Goal: Transaction & Acquisition: Purchase product/service

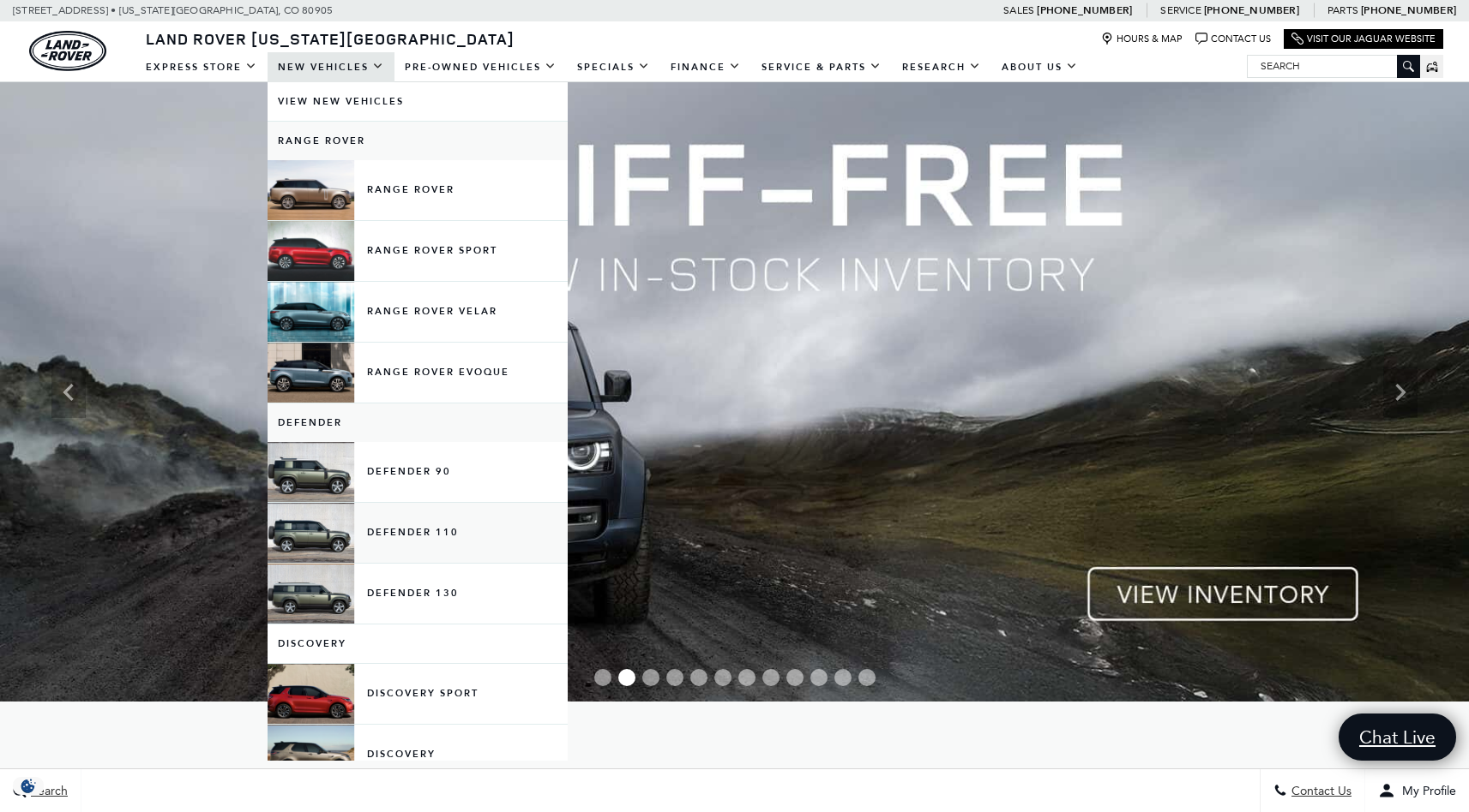
click at [431, 528] on link "Defender 110" at bounding box center [417, 533] width 300 height 60
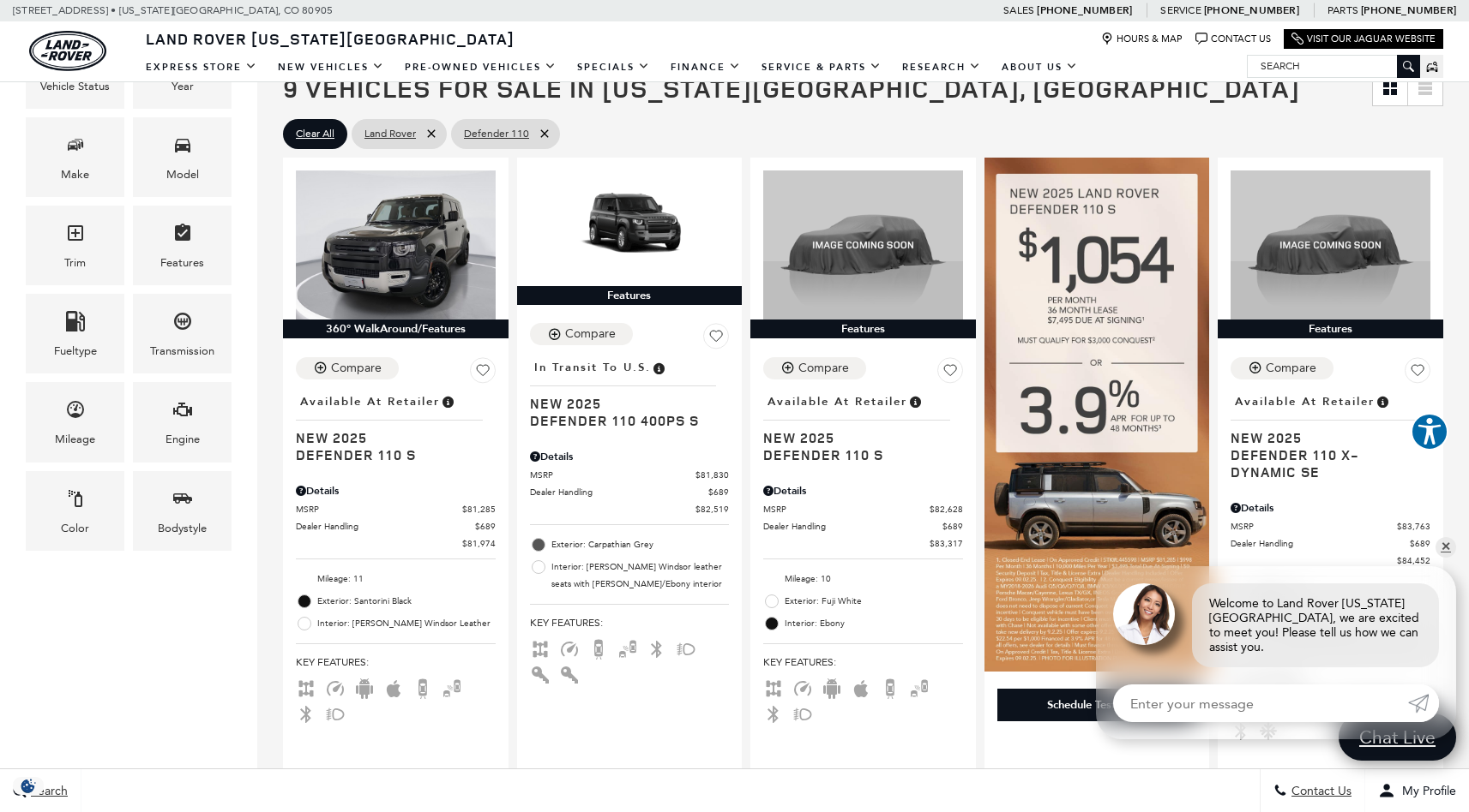
scroll to position [214, 0]
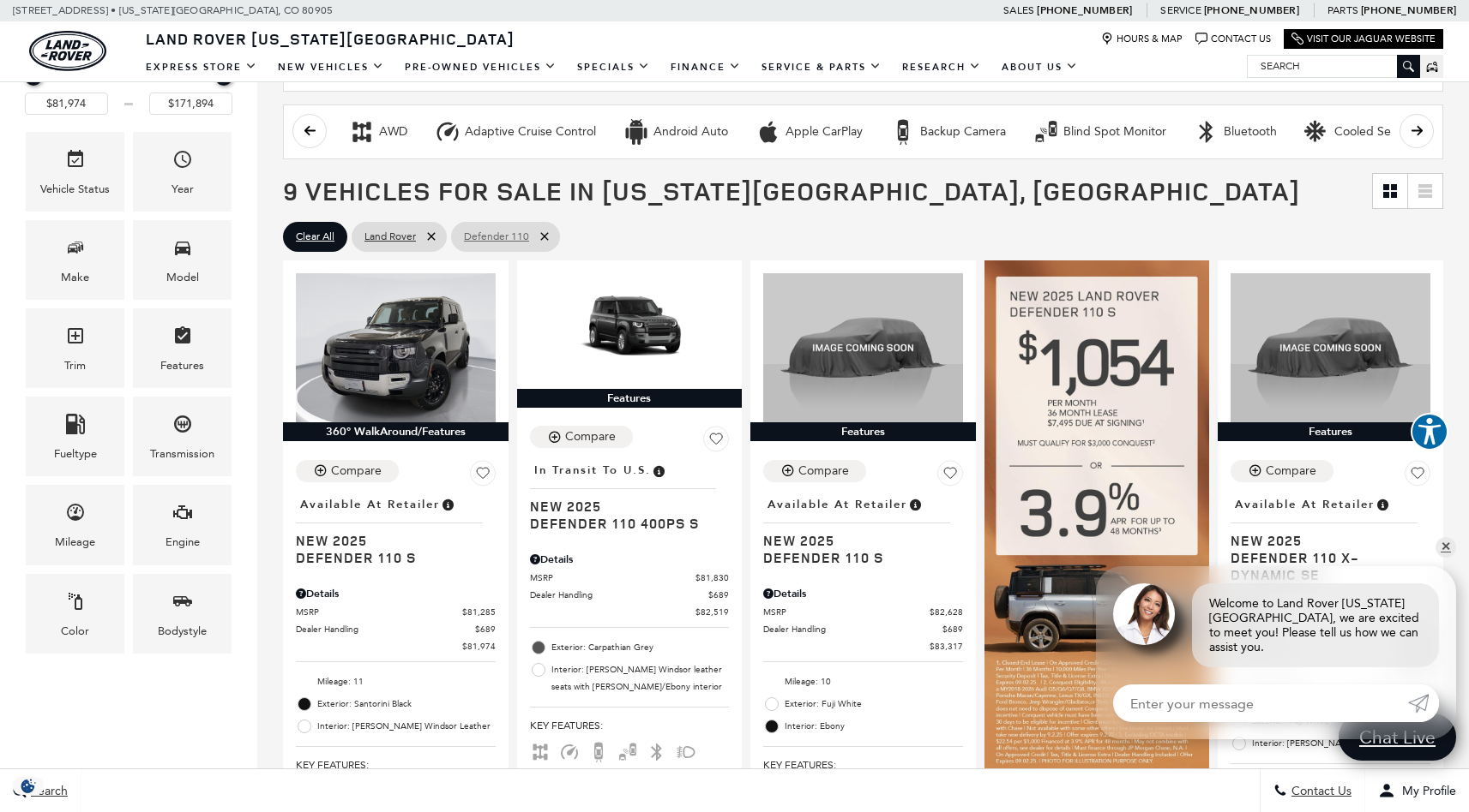
click at [546, 235] on icon at bounding box center [544, 236] width 13 height 13
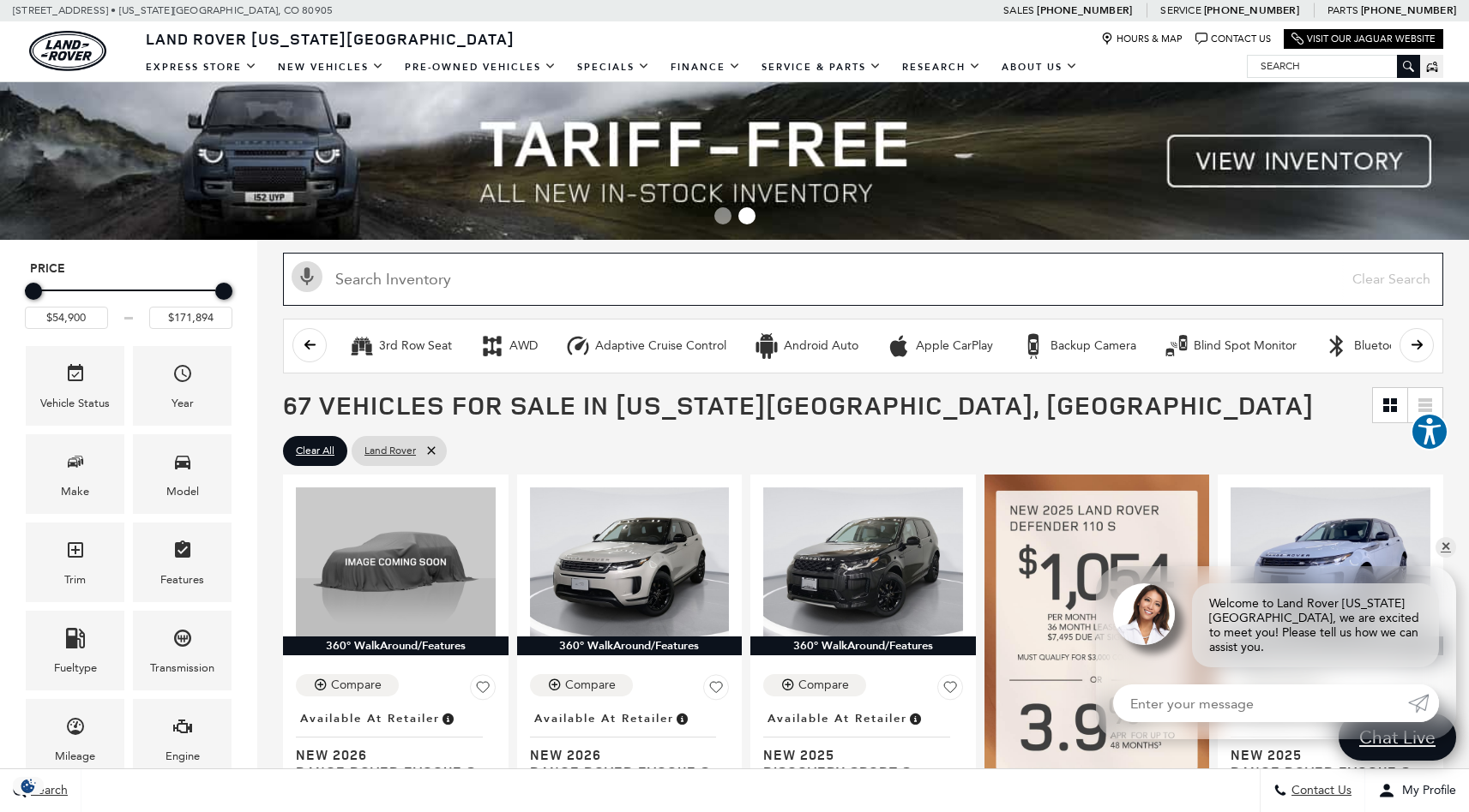
click at [512, 256] on input "Search Inventory" at bounding box center [863, 278] width 1160 height 53
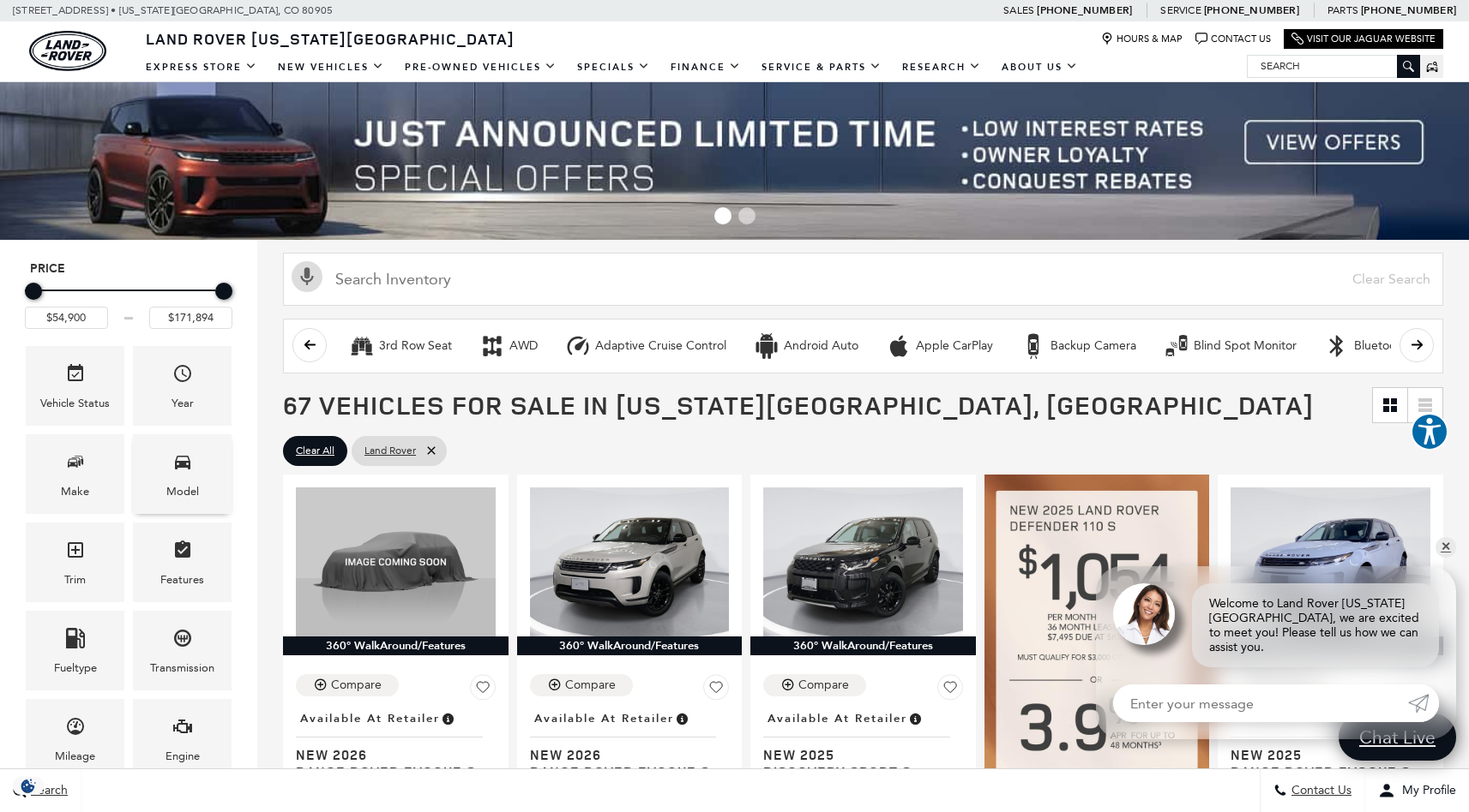
click at [185, 493] on div "Model" at bounding box center [183, 491] width 32 height 19
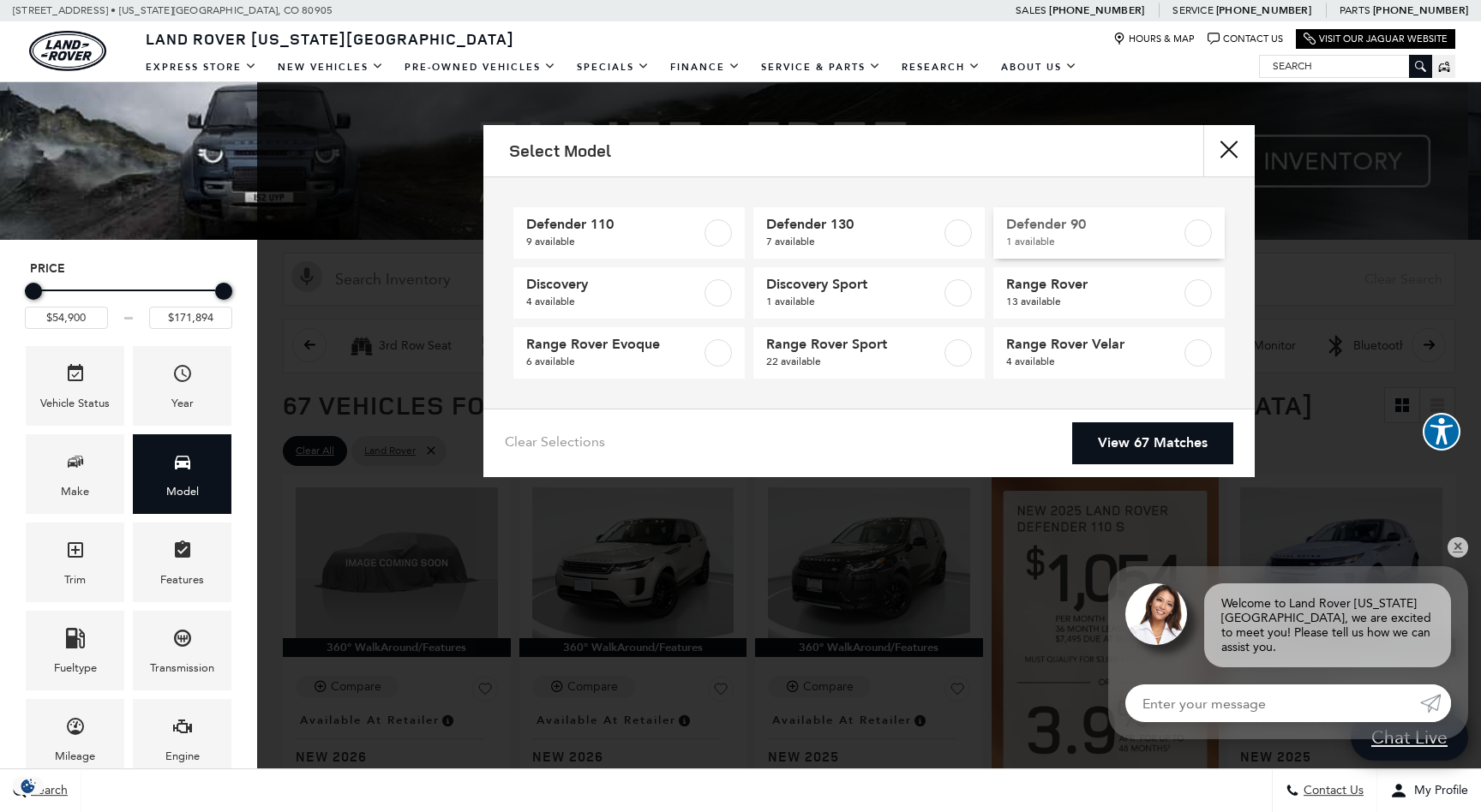
click at [1131, 237] on span "1 available" at bounding box center [1093, 241] width 175 height 17
type input "$65,984"
checkbox input "true"
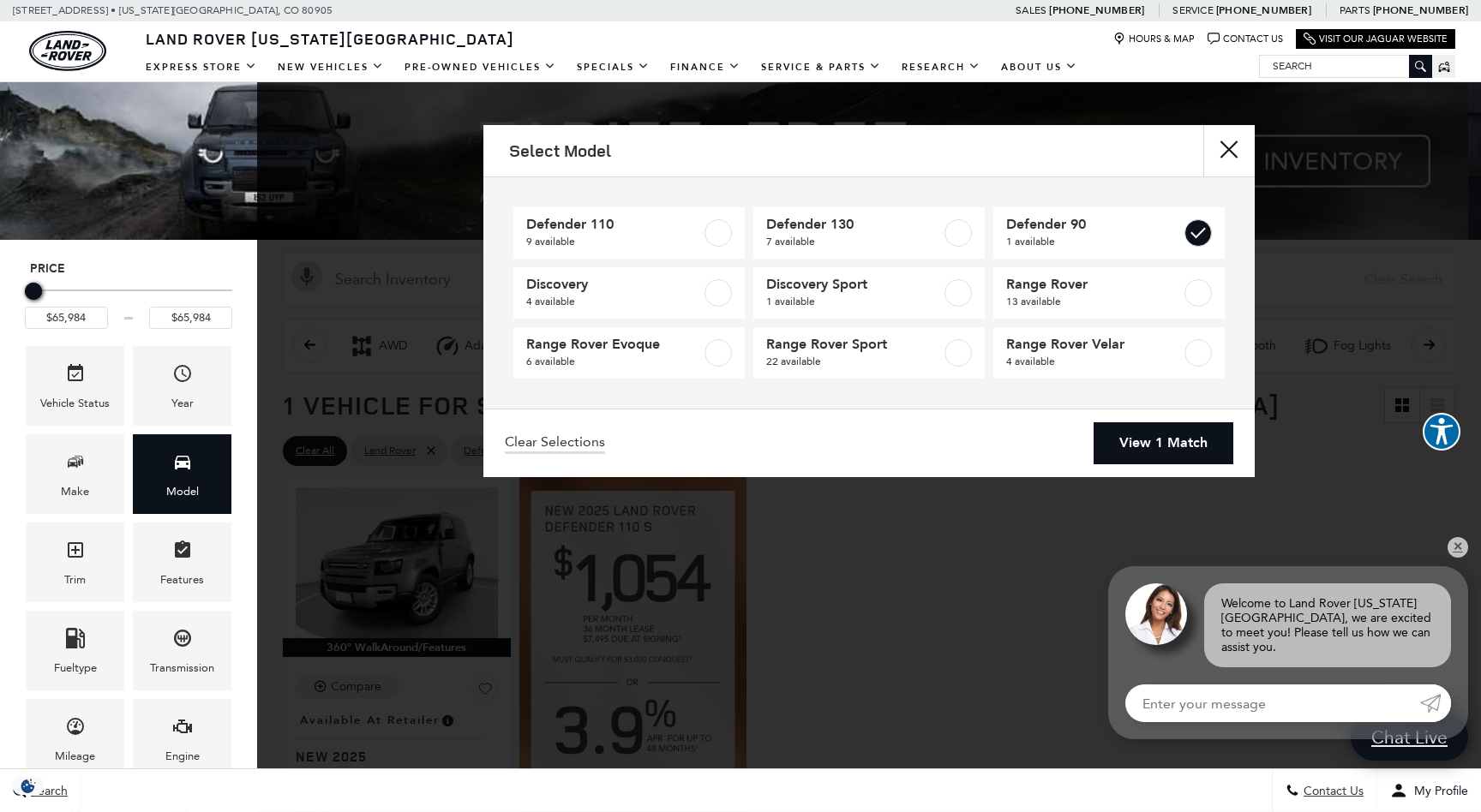
click at [1174, 443] on link "View 1 Match" at bounding box center [1163, 443] width 140 height 42
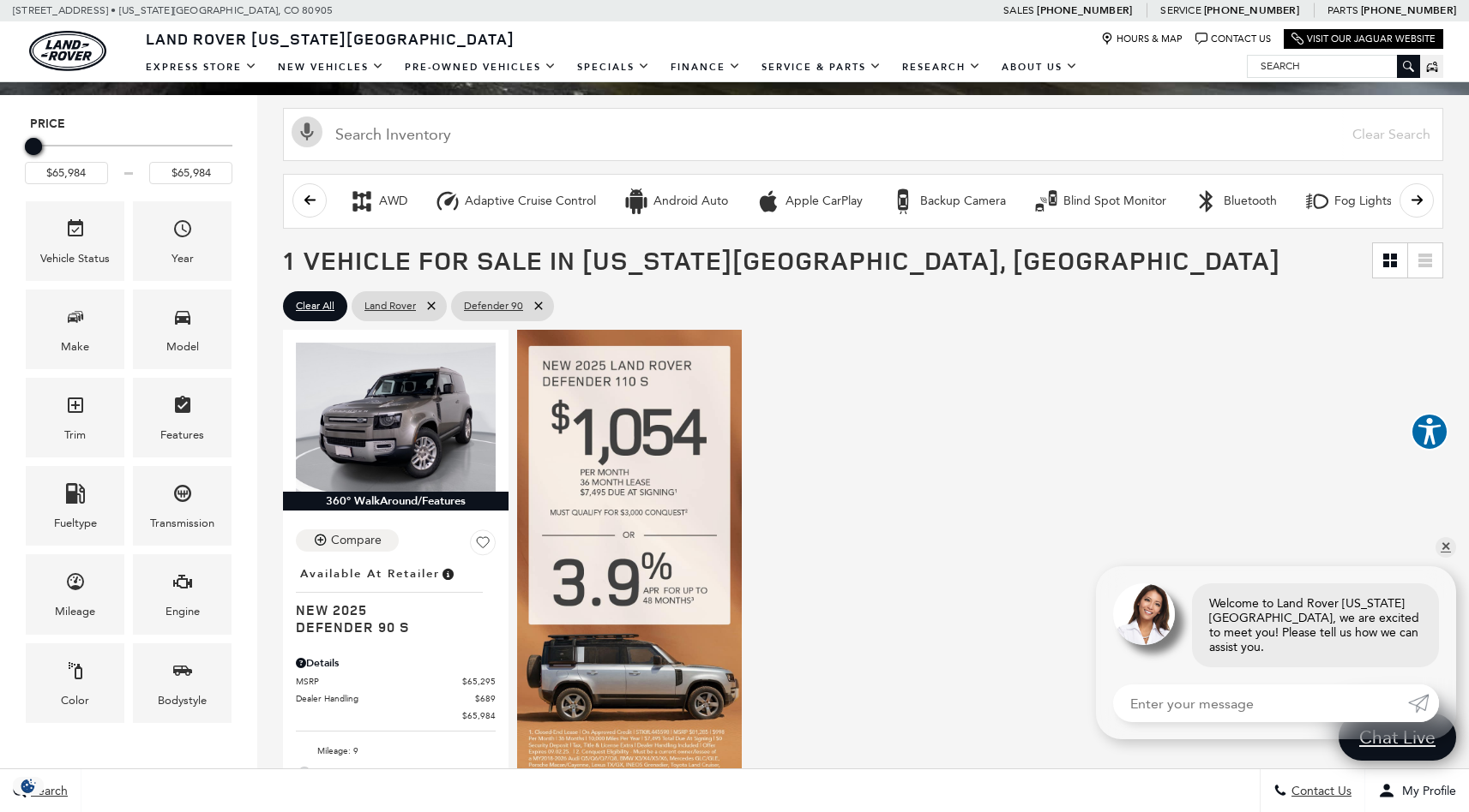
scroll to position [254, 0]
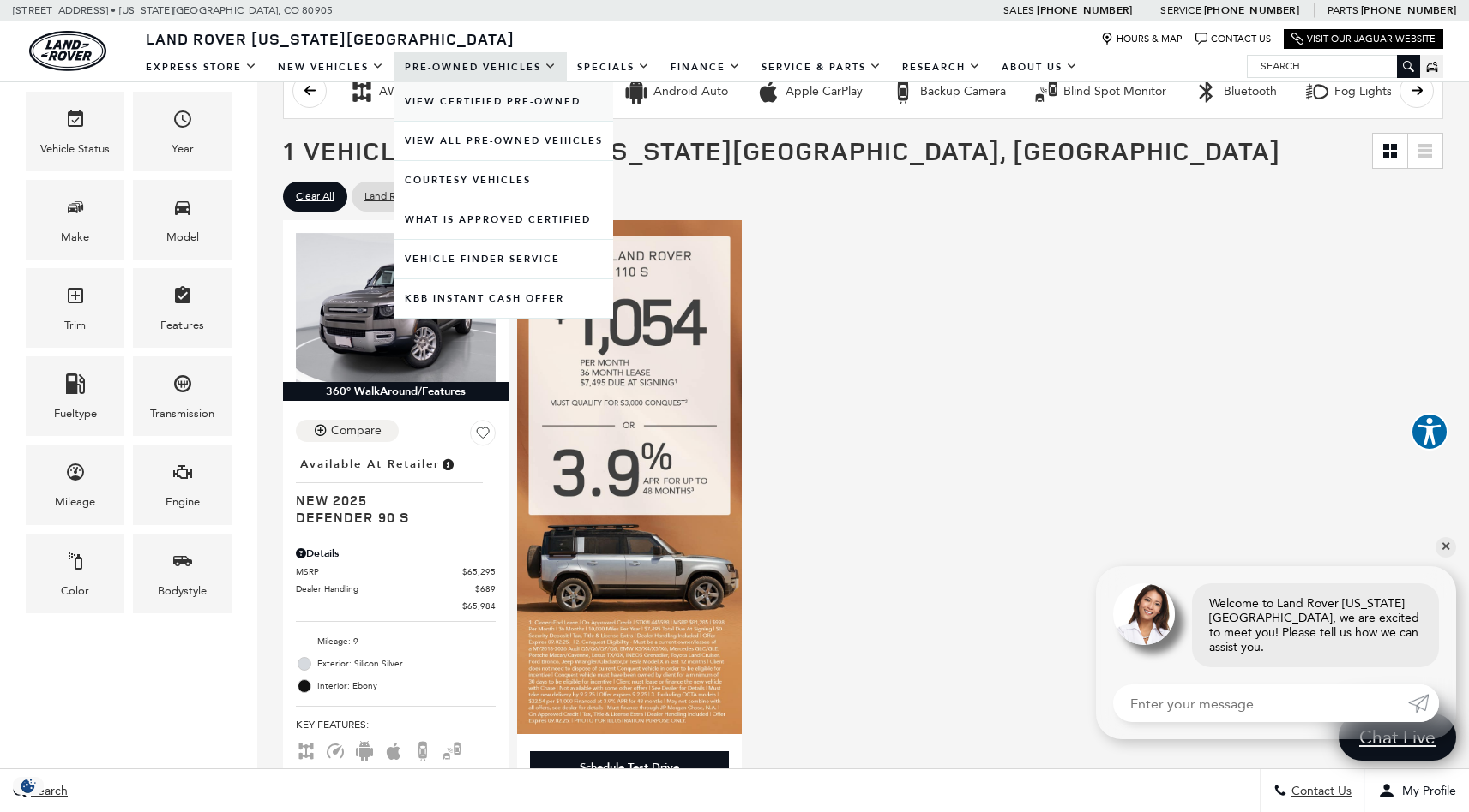
click at [491, 104] on link "View Certified Pre-Owned" at bounding box center [503, 101] width 219 height 38
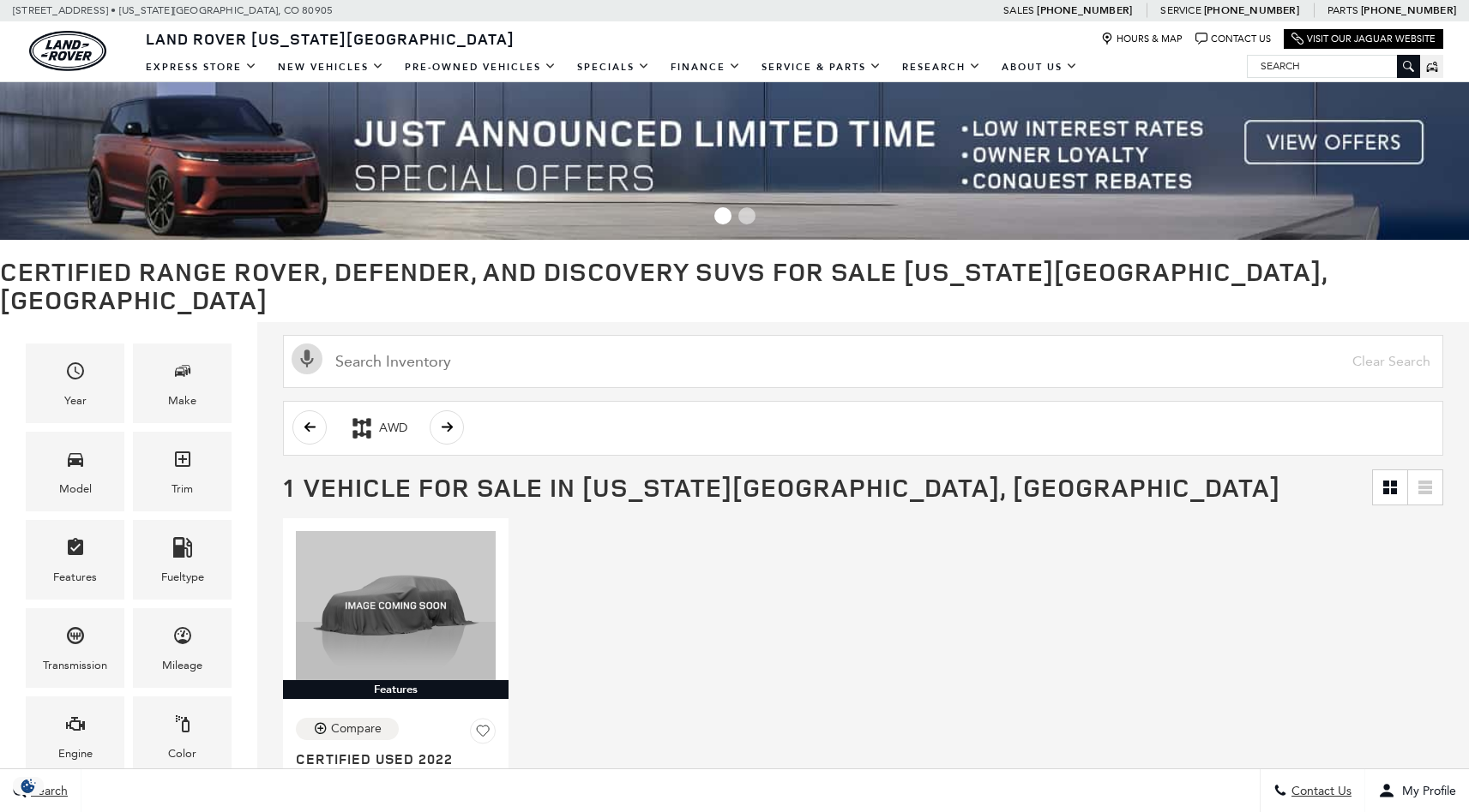
scroll to position [60, 0]
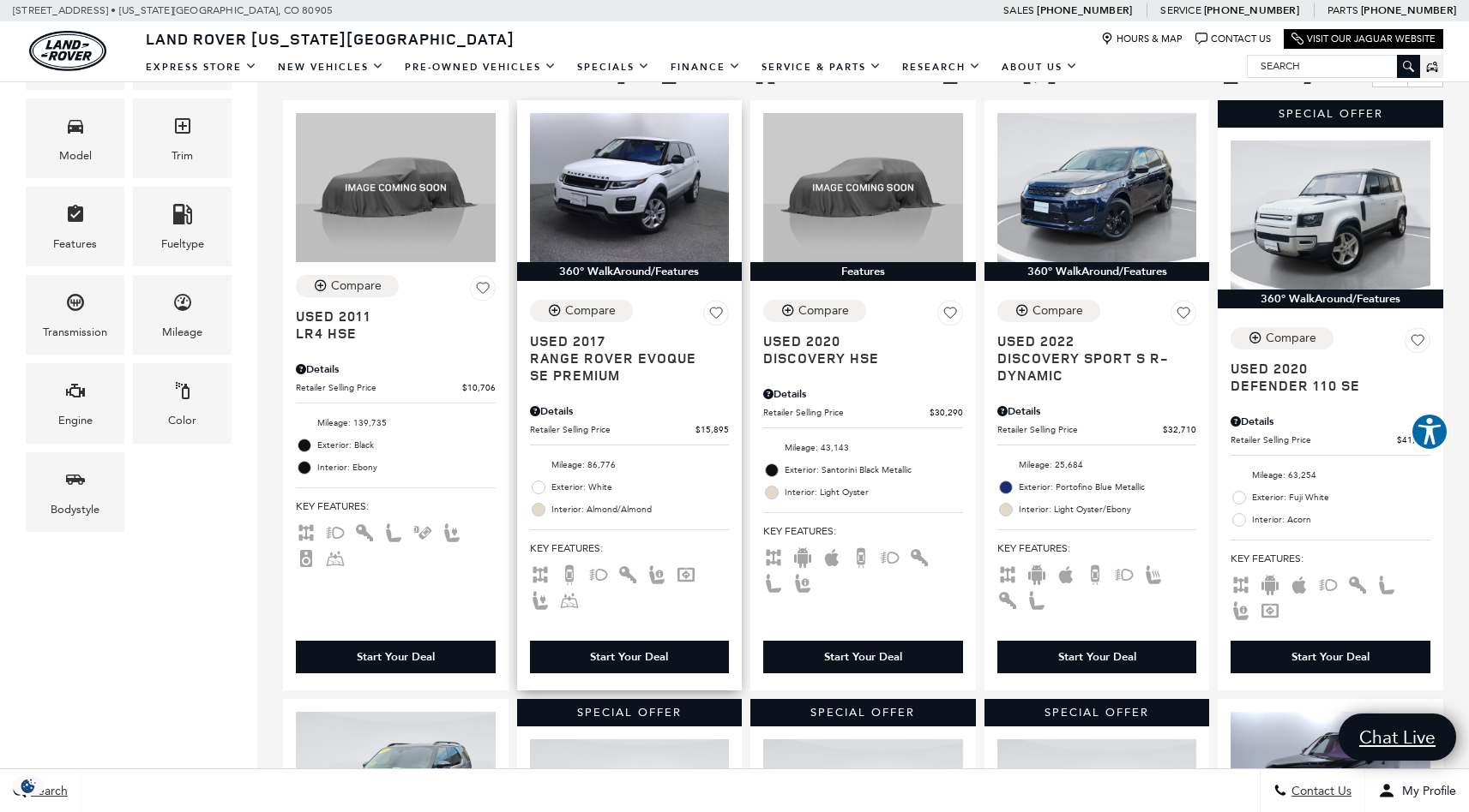
scroll to position [240, 0]
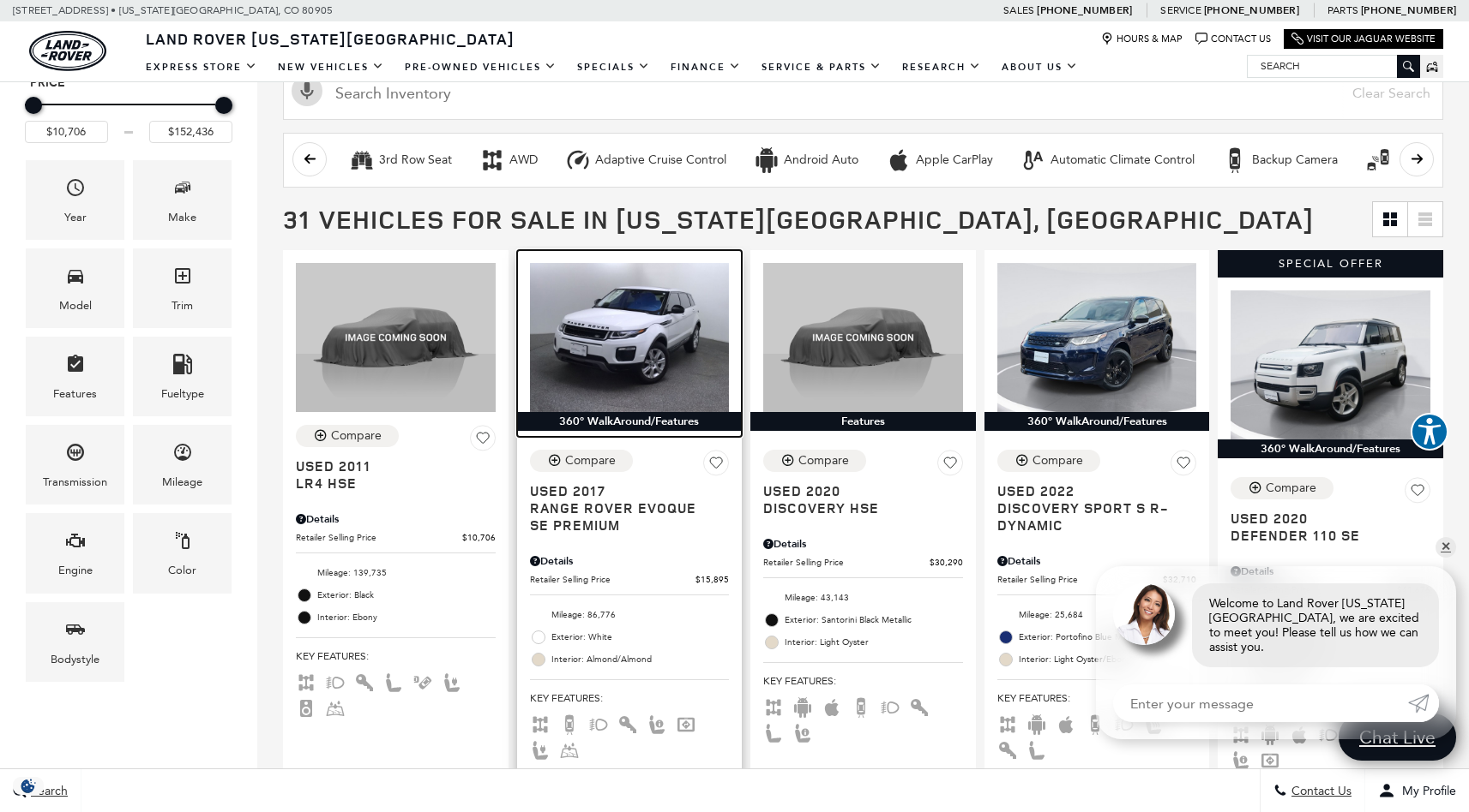
click at [660, 347] on img at bounding box center [630, 338] width 200 height 150
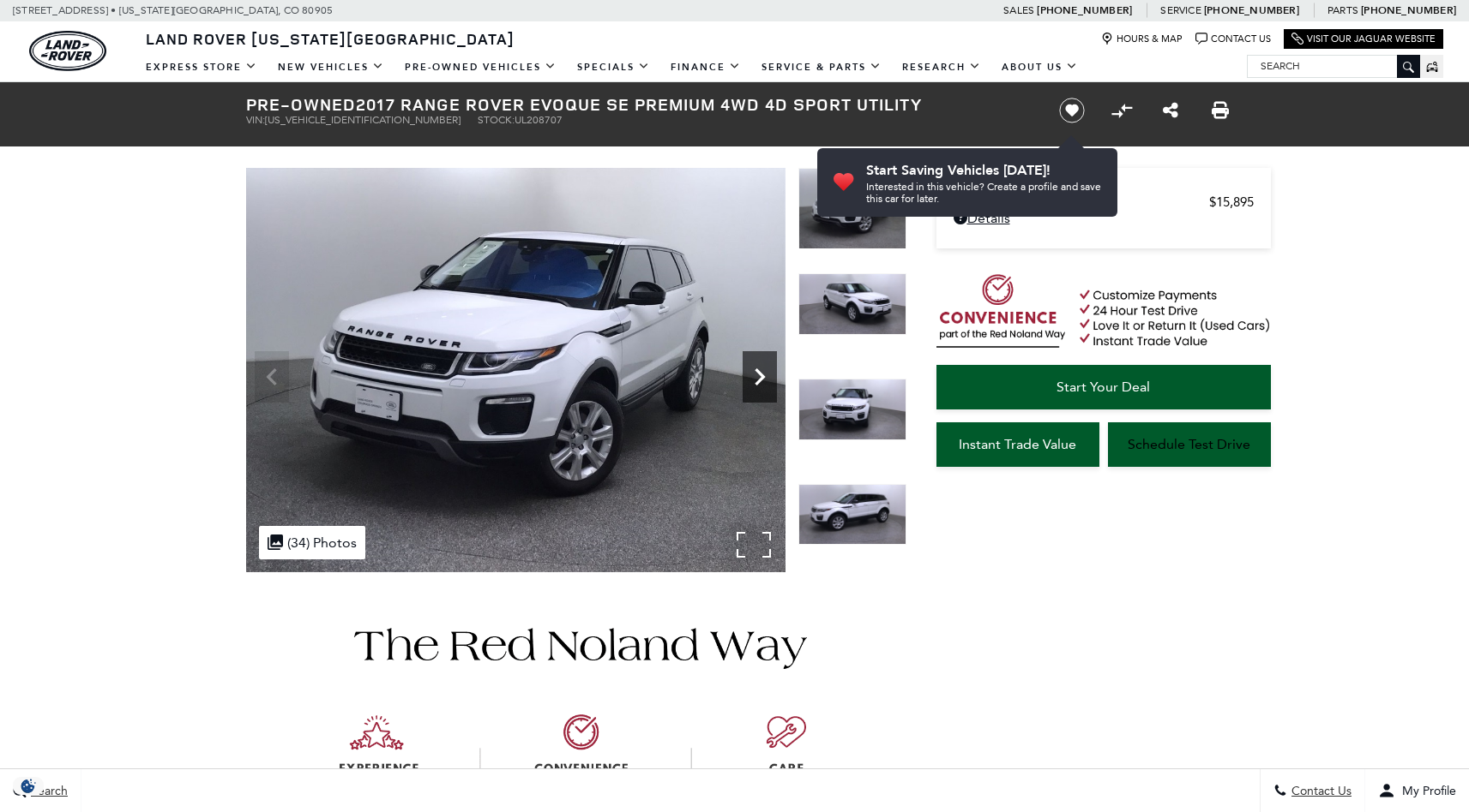
click at [769, 376] on icon "Next" at bounding box center [760, 377] width 34 height 34
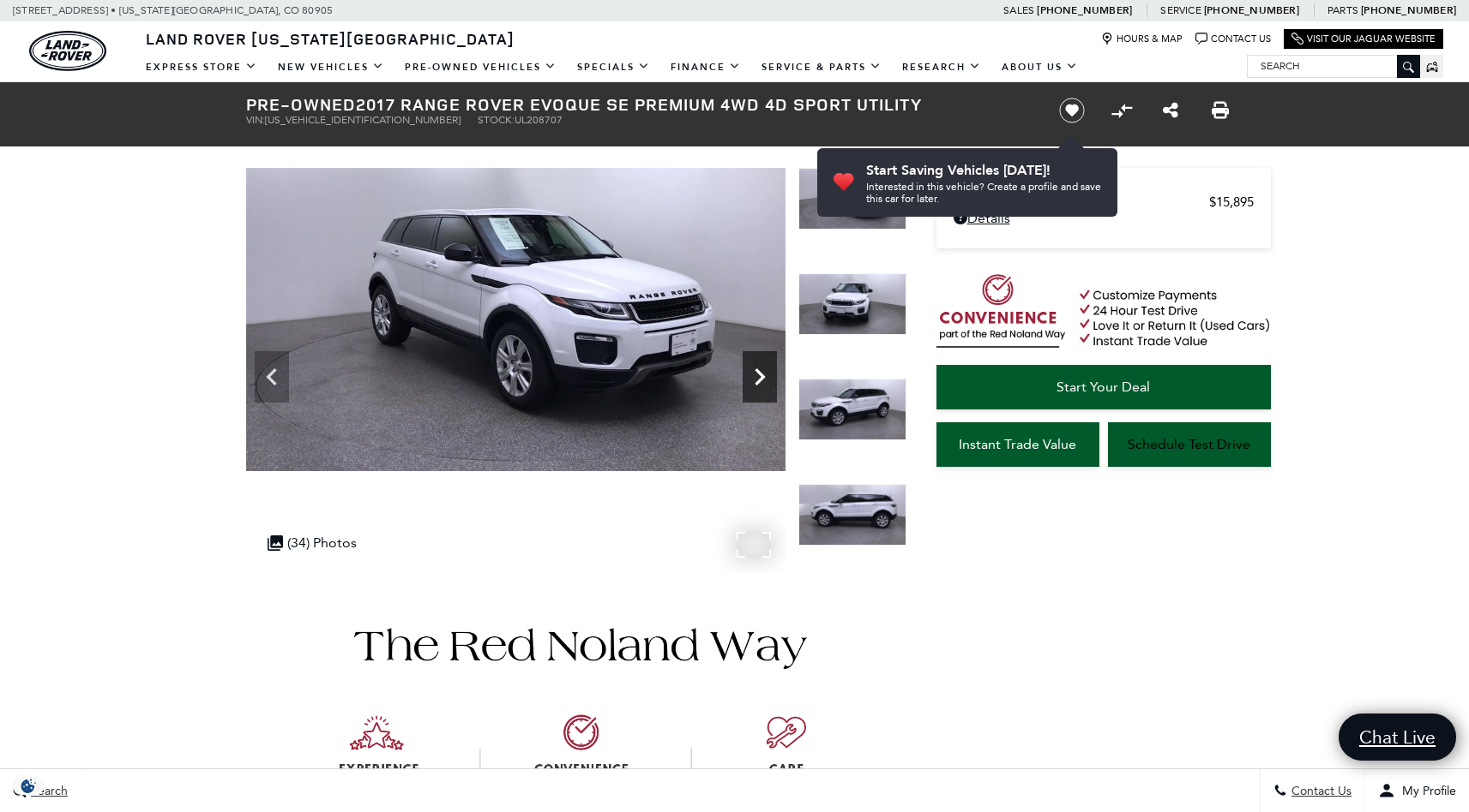
click at [769, 376] on icon "Next" at bounding box center [760, 377] width 34 height 34
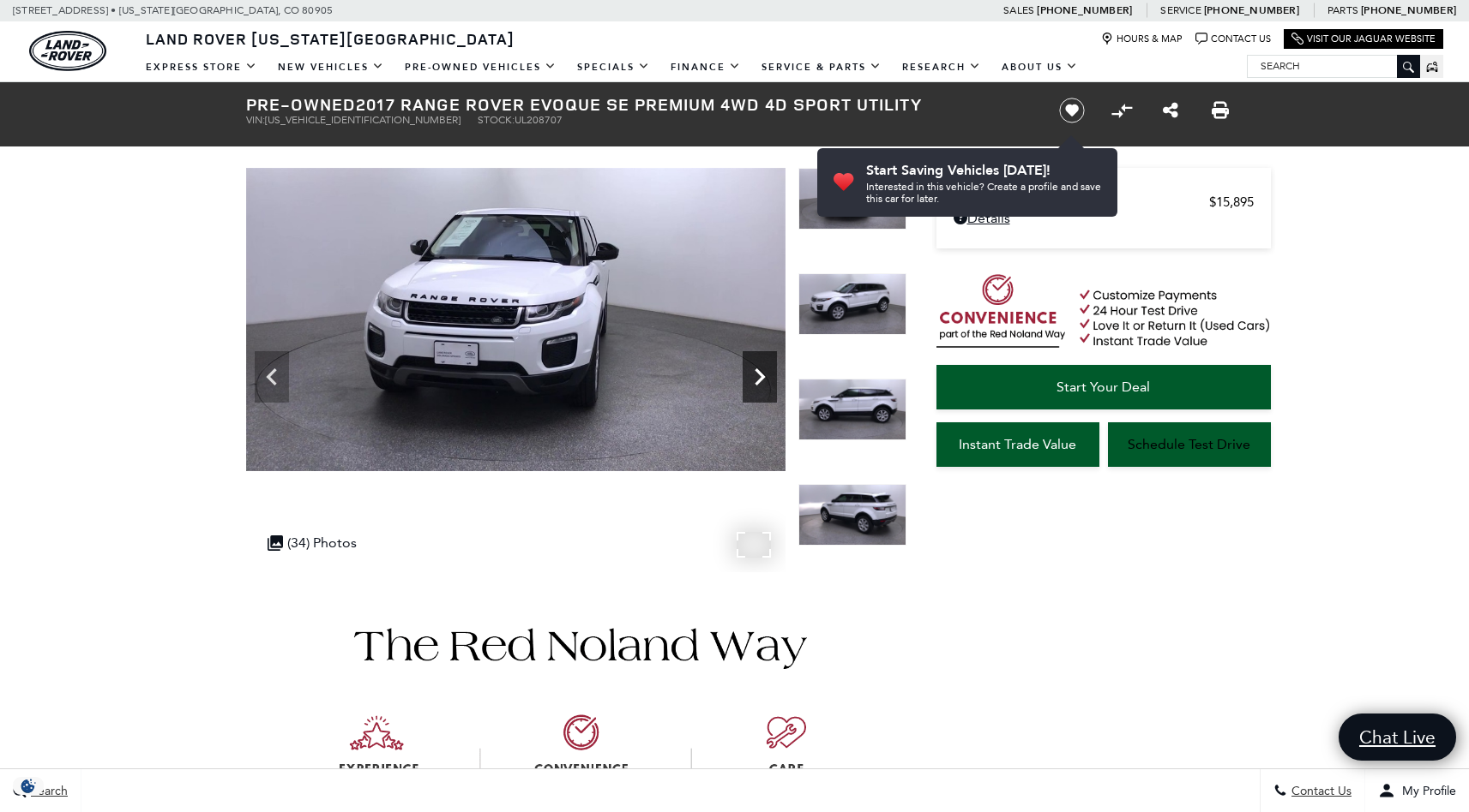
click at [769, 376] on icon "Next" at bounding box center [760, 377] width 34 height 34
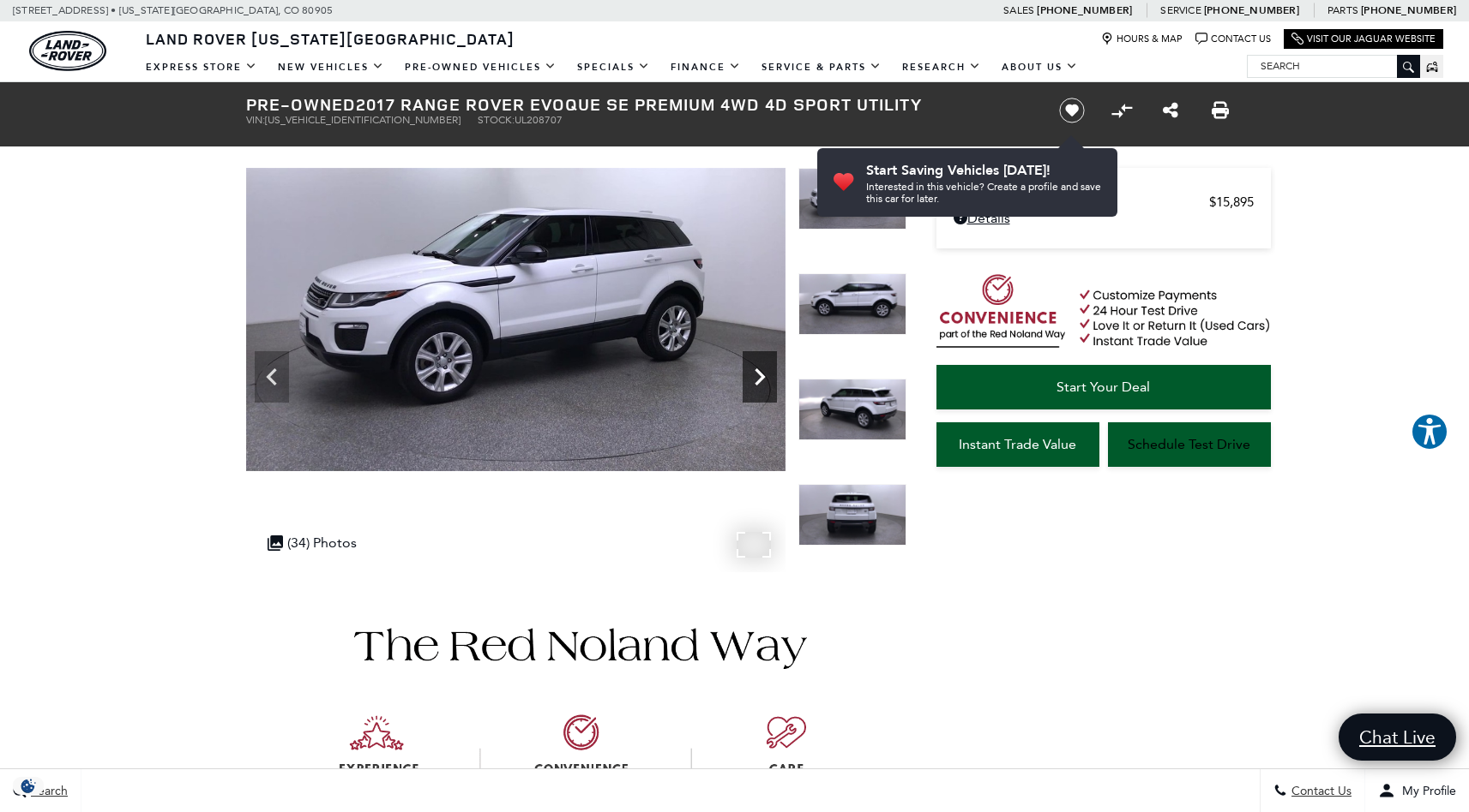
click at [769, 376] on icon "Next" at bounding box center [760, 377] width 34 height 34
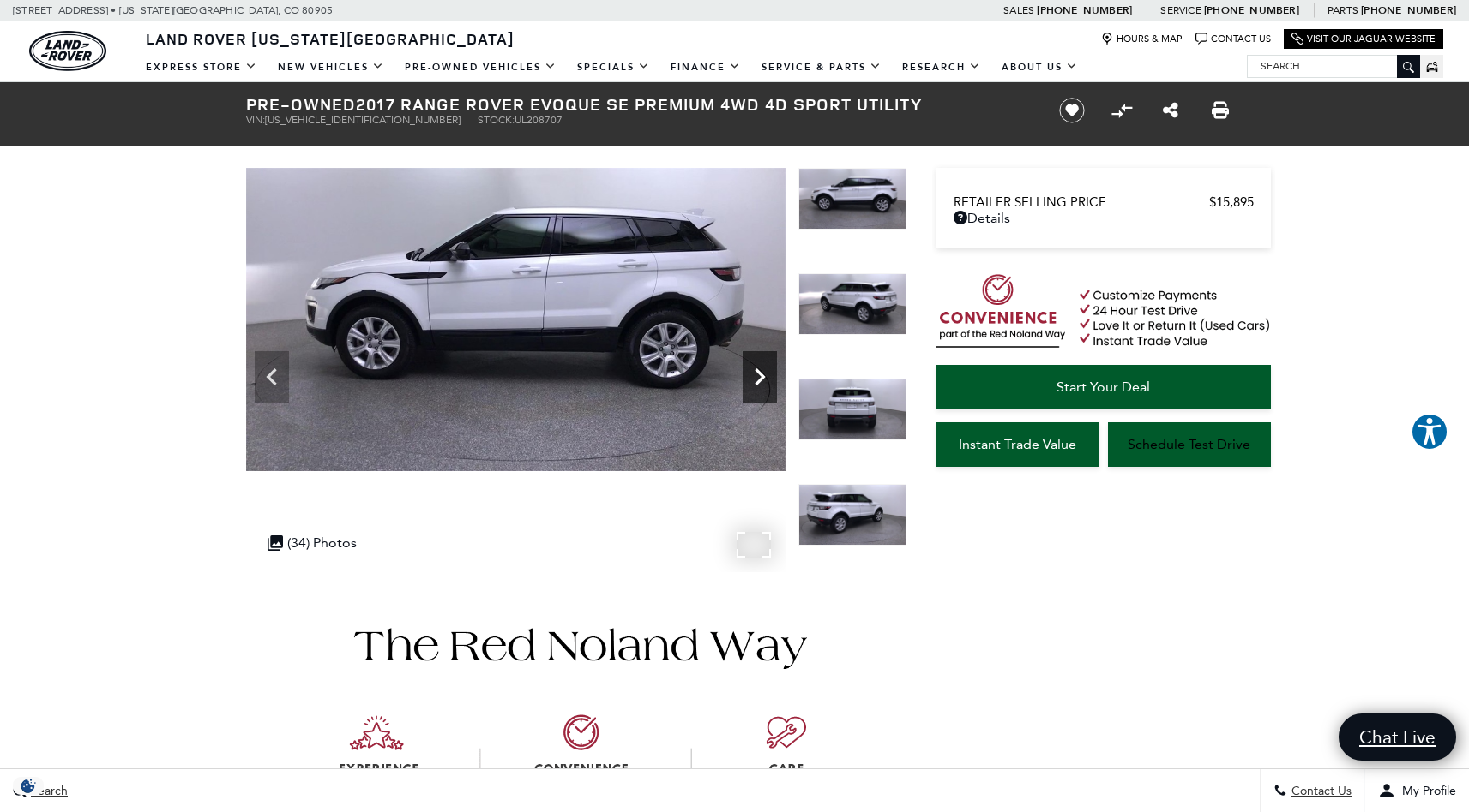
click at [769, 376] on icon "Next" at bounding box center [760, 377] width 34 height 34
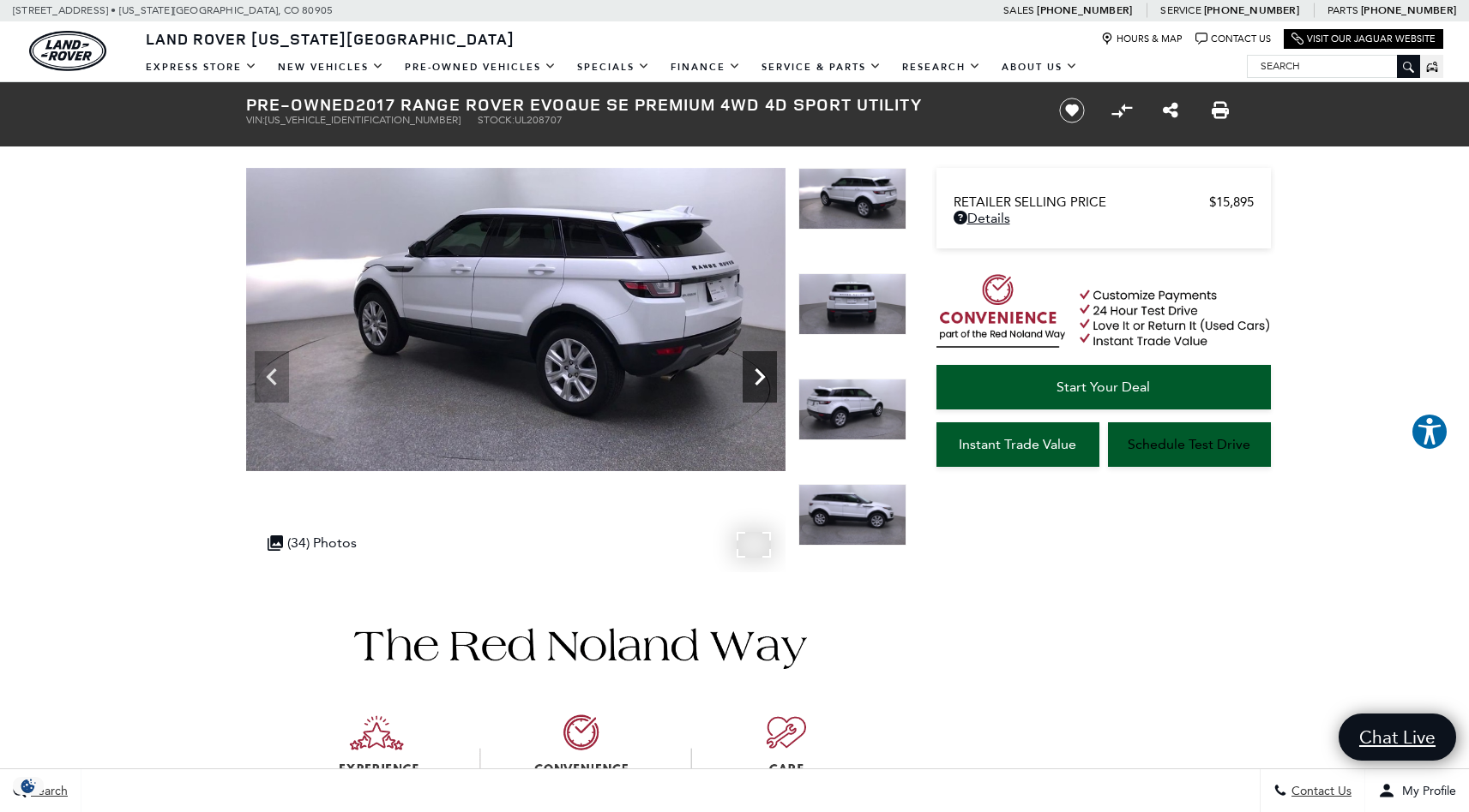
click at [766, 376] on icon "Next" at bounding box center [760, 377] width 34 height 34
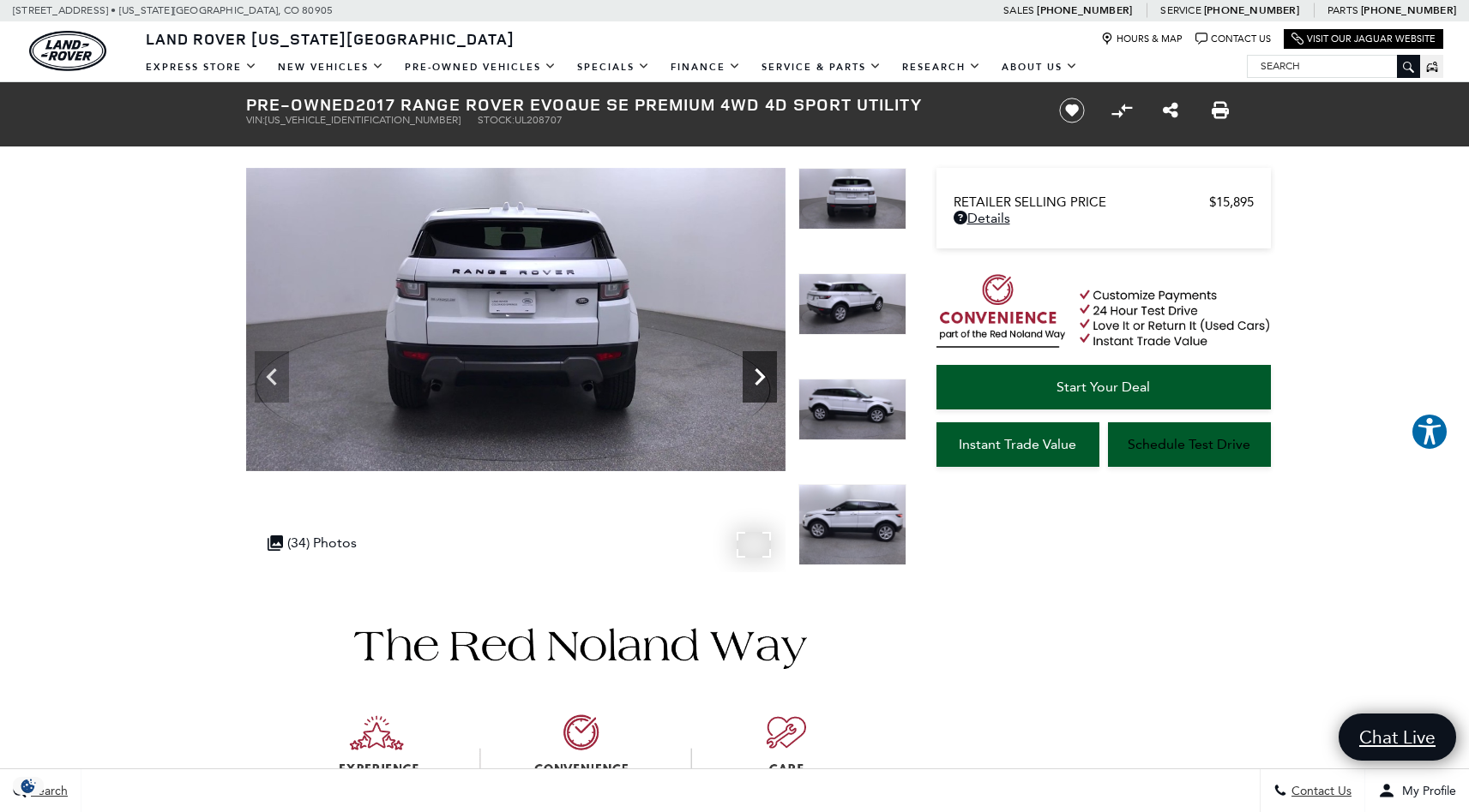
click at [766, 376] on icon "Next" at bounding box center [760, 377] width 34 height 34
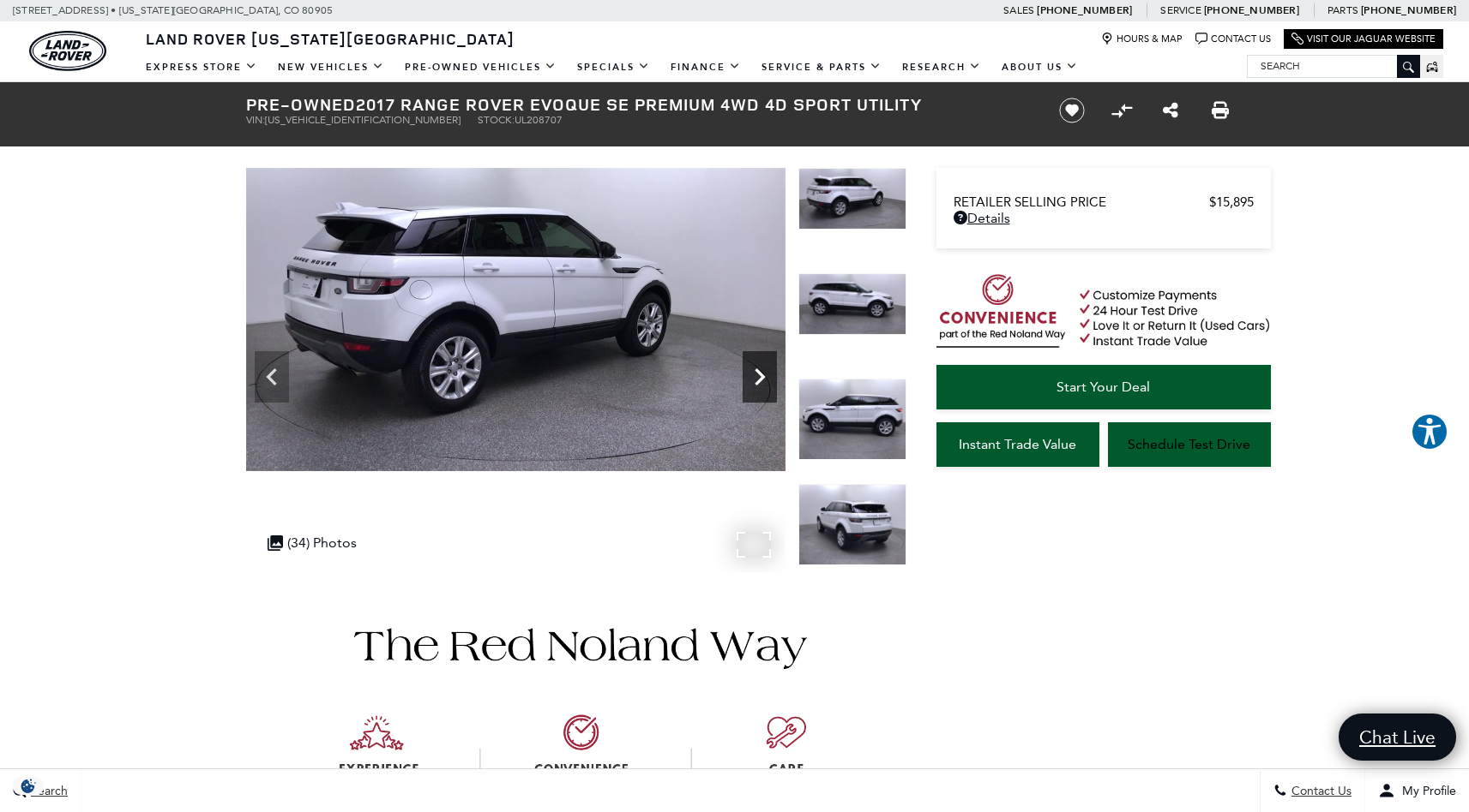
click at [766, 376] on icon "Next" at bounding box center [760, 377] width 34 height 34
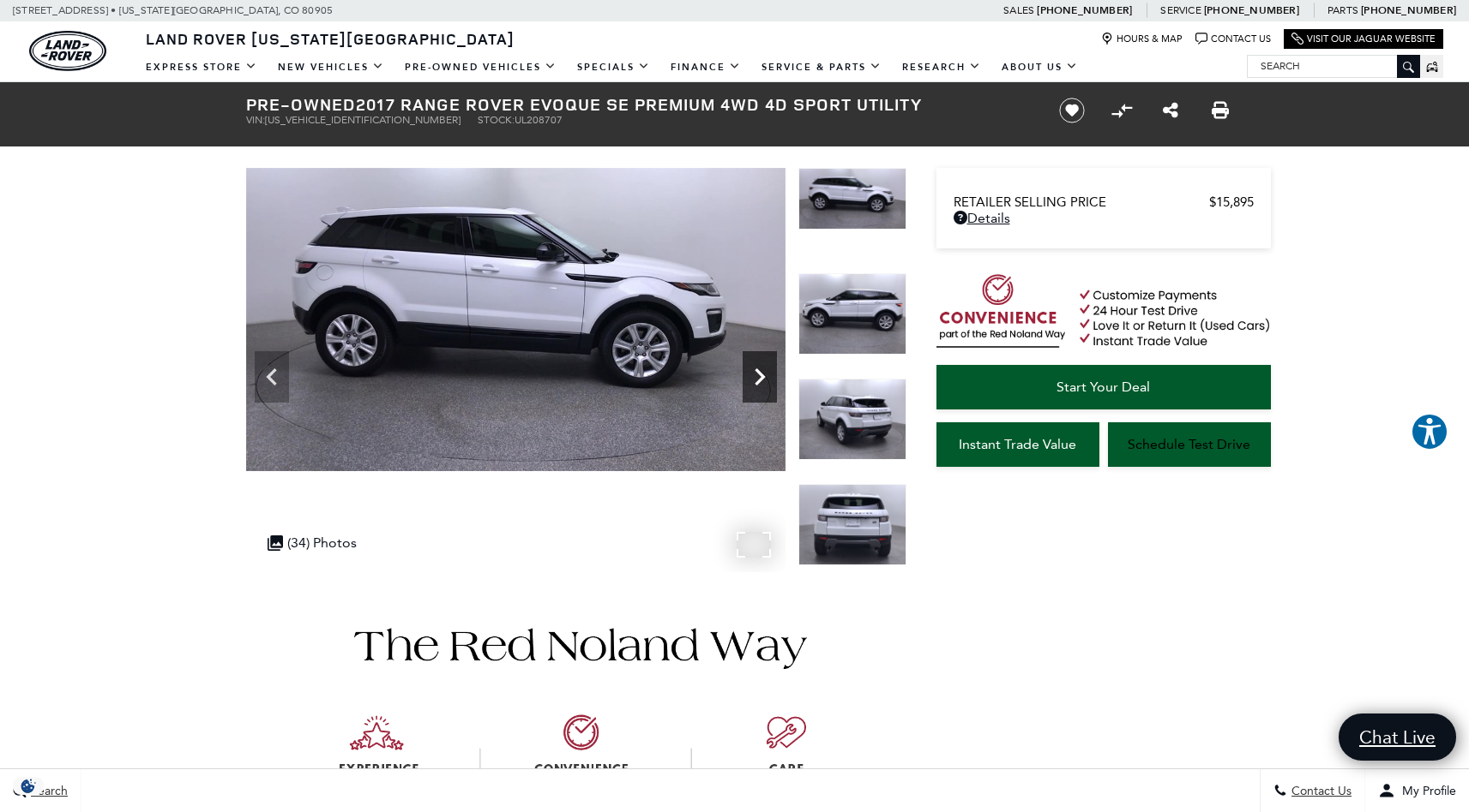
click at [766, 376] on icon "Next" at bounding box center [760, 377] width 34 height 34
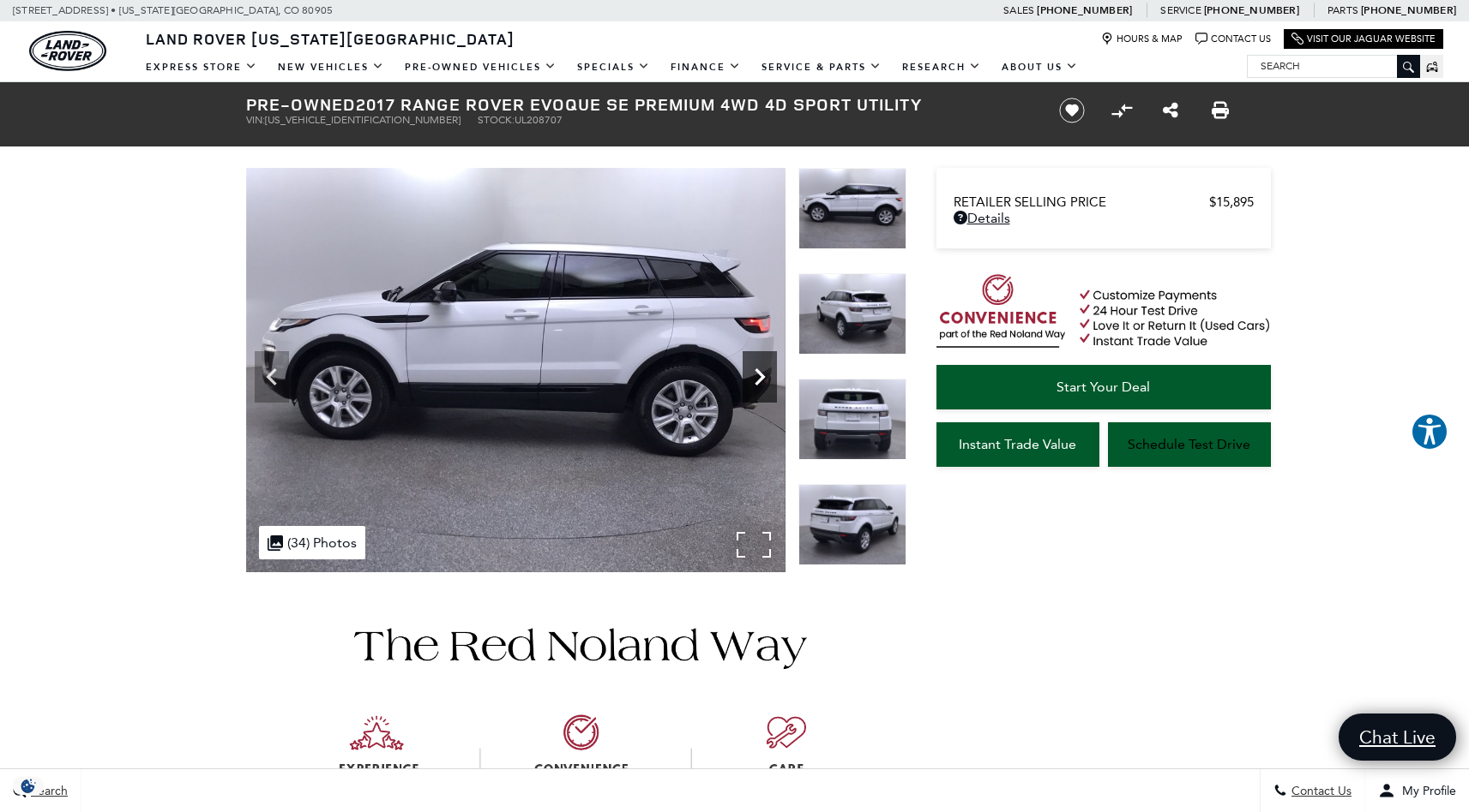
click at [764, 377] on icon "Next" at bounding box center [759, 377] width 10 height 17
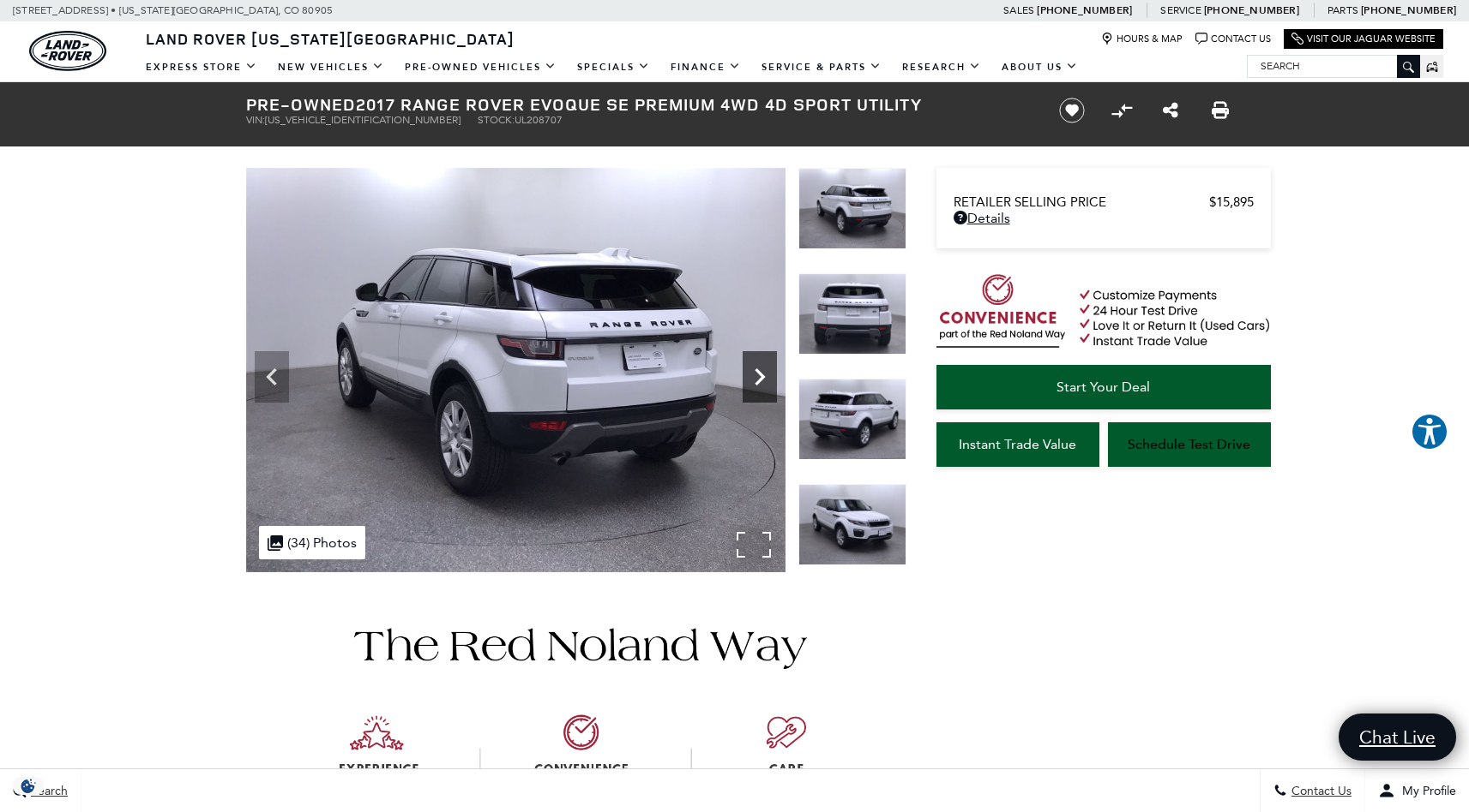
click at [764, 377] on icon "Next" at bounding box center [759, 377] width 10 height 17
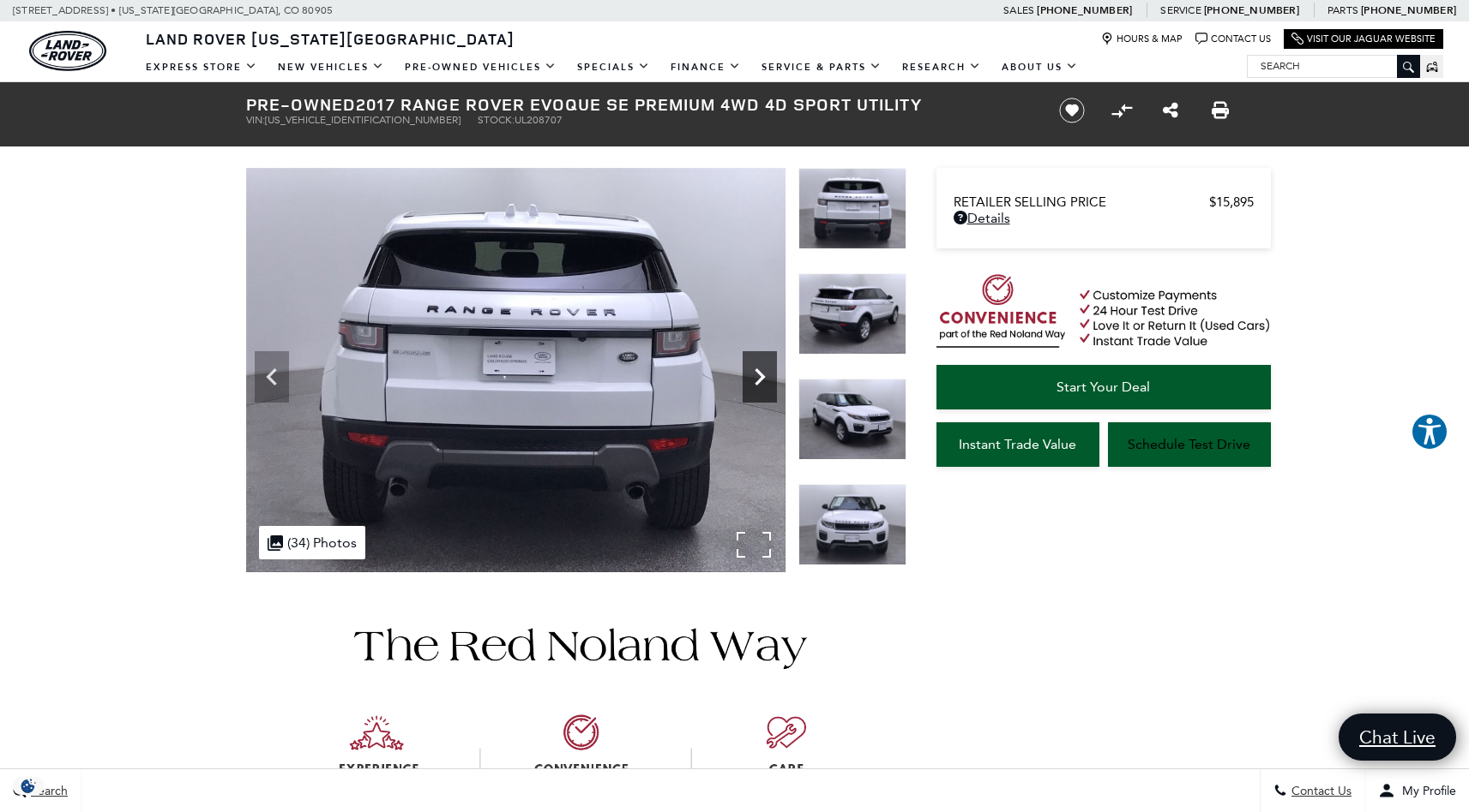
click at [764, 377] on icon "Next" at bounding box center [759, 377] width 10 height 17
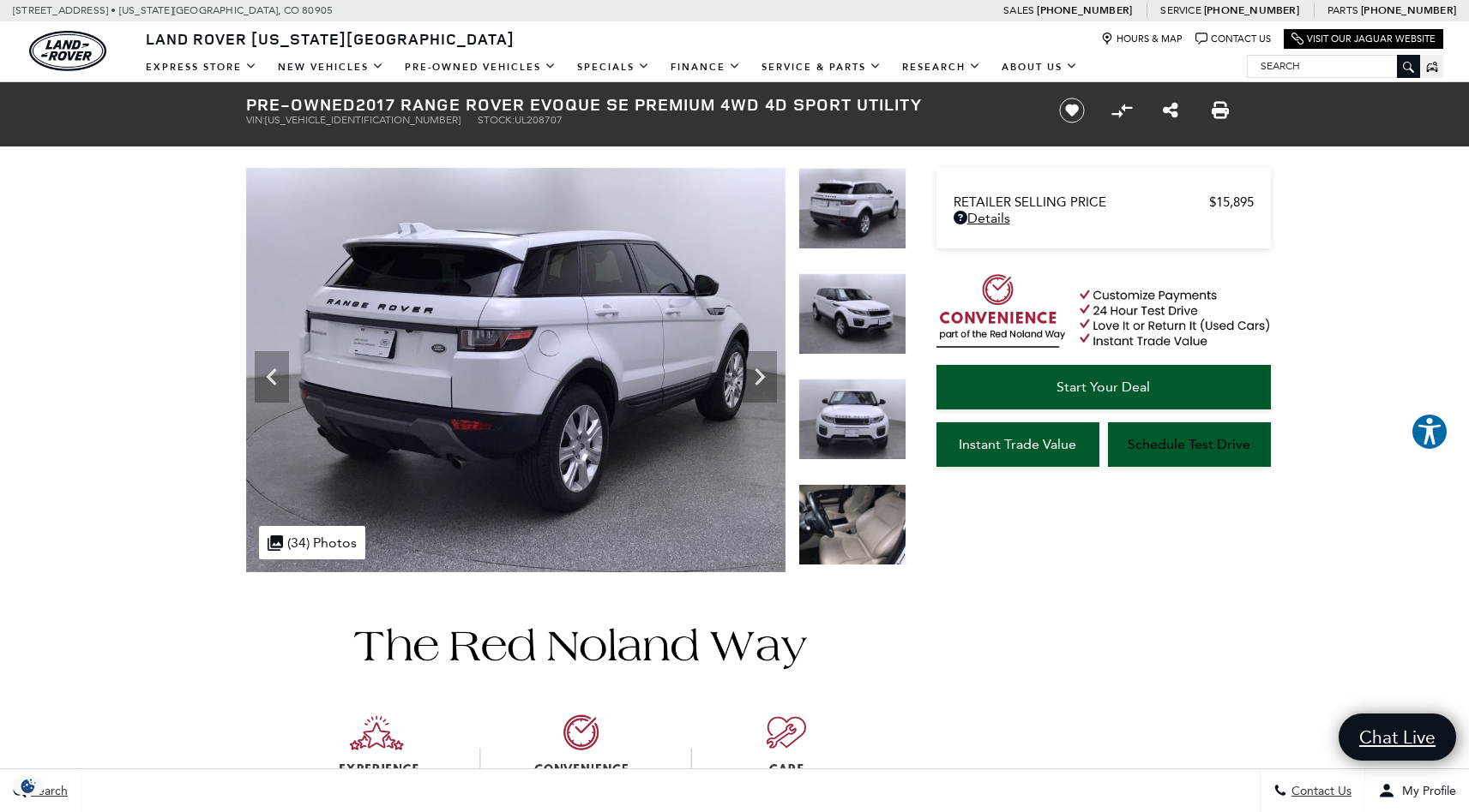
click at [871, 524] on img at bounding box center [852, 525] width 108 height 81
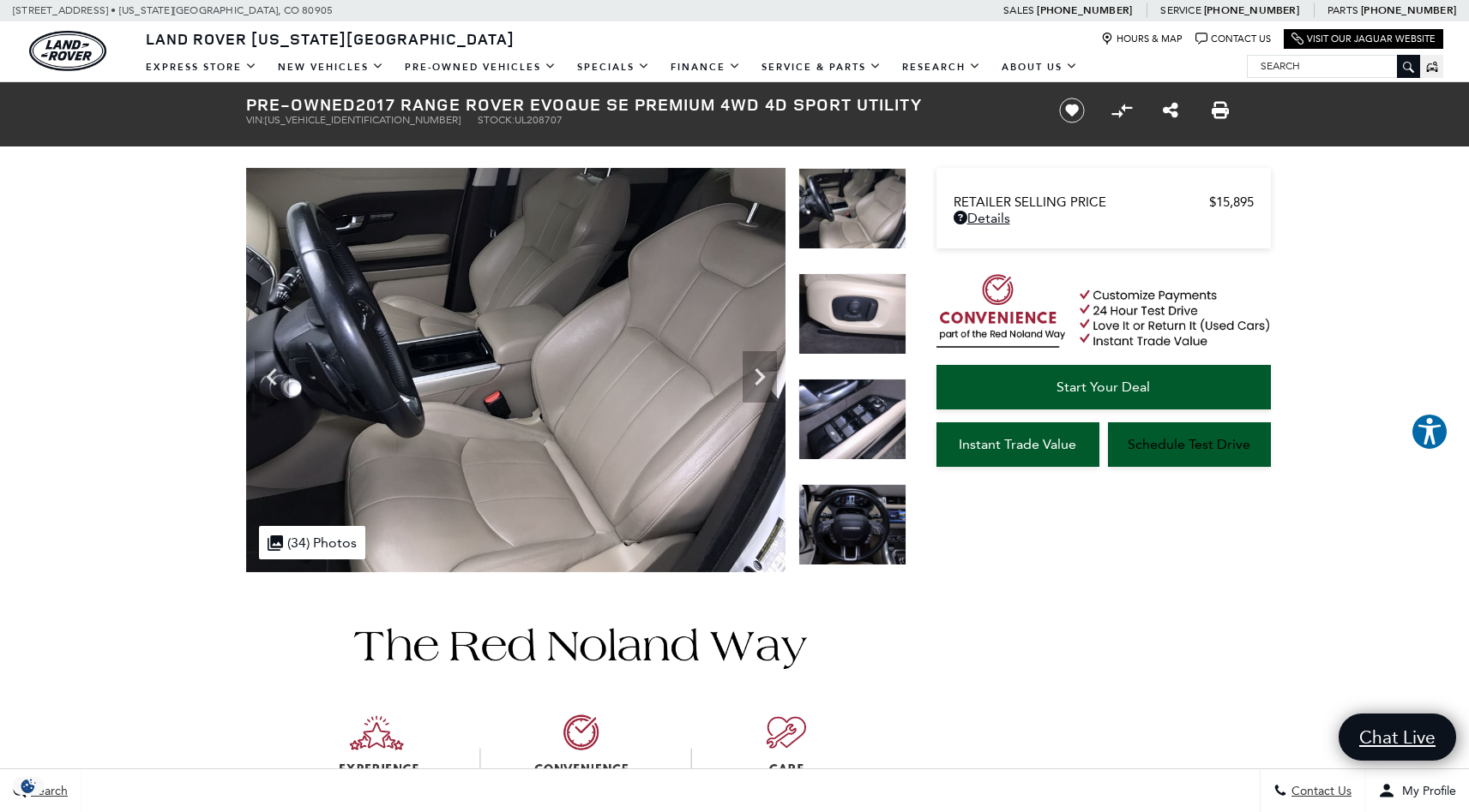
click at [848, 531] on img at bounding box center [852, 525] width 108 height 81
